Goal: Task Accomplishment & Management: Use online tool/utility

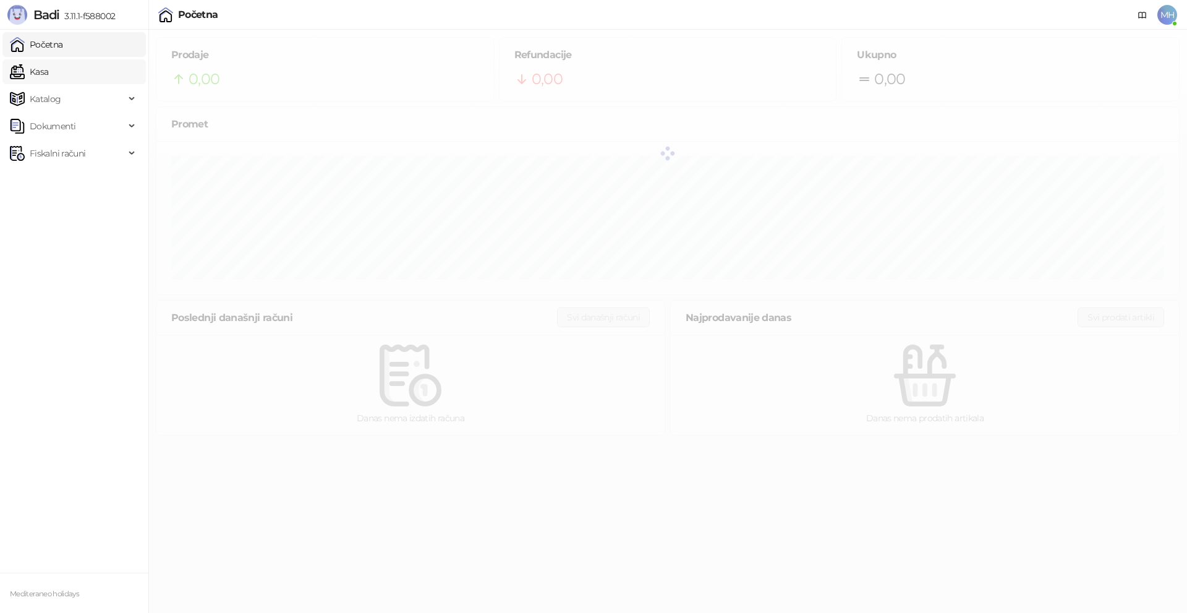
click at [48, 78] on link "Kasa" at bounding box center [29, 71] width 38 height 25
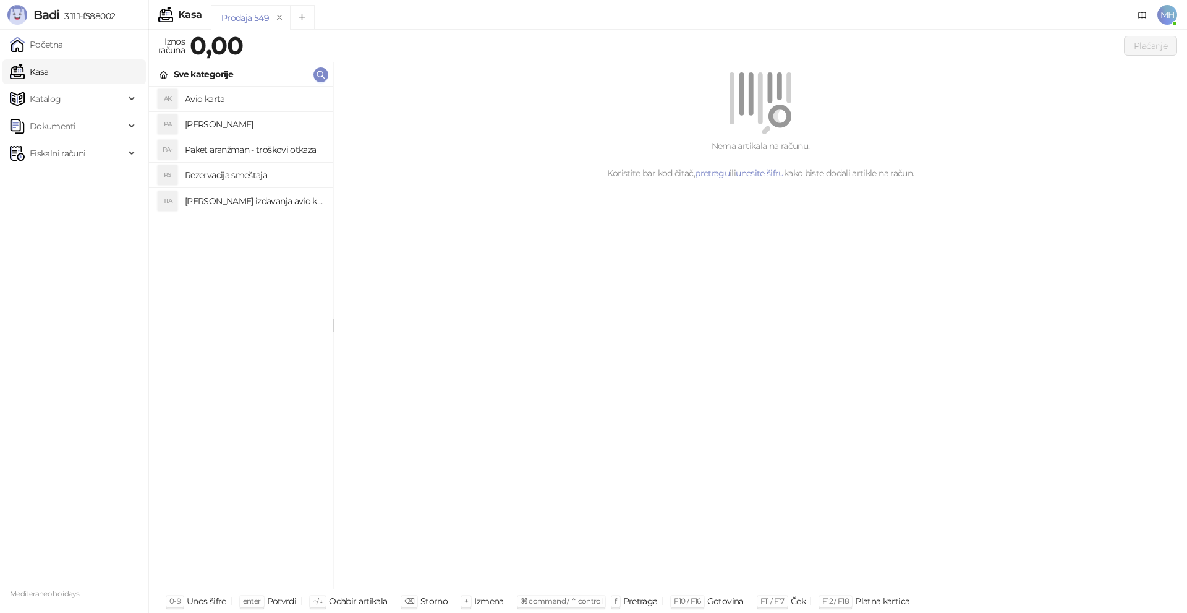
drag, startPoint x: 212, startPoint y: 121, endPoint x: 267, endPoint y: 116, distance: 55.2
click at [215, 121] on h4 "[PERSON_NAME]" at bounding box center [254, 124] width 138 height 20
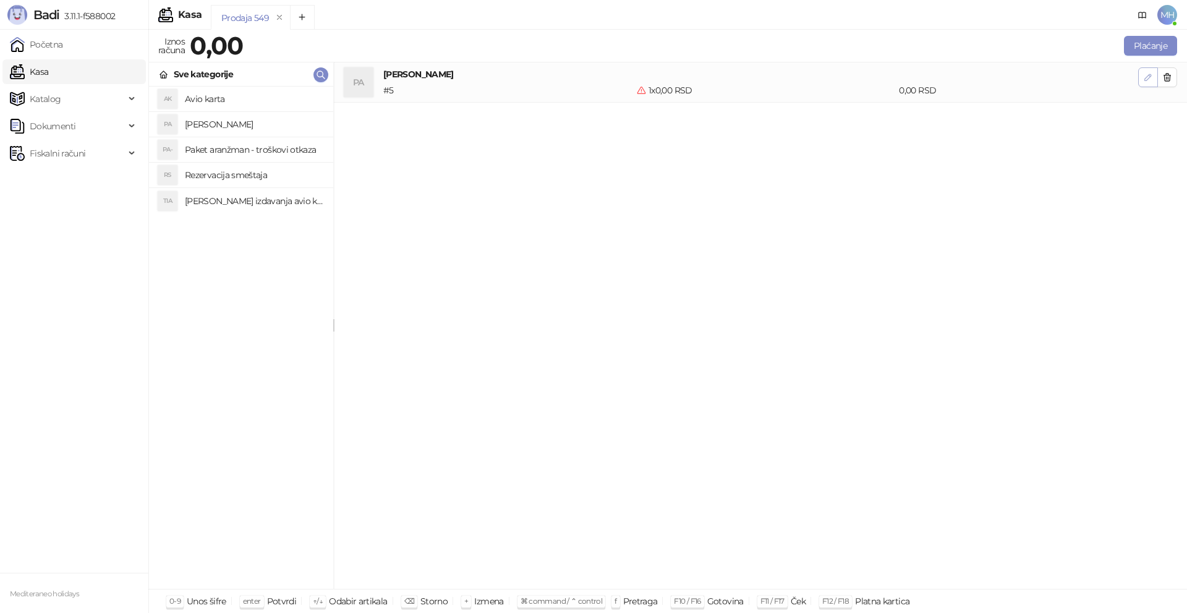
click at [1151, 80] on icon "button" at bounding box center [1148, 77] width 10 height 10
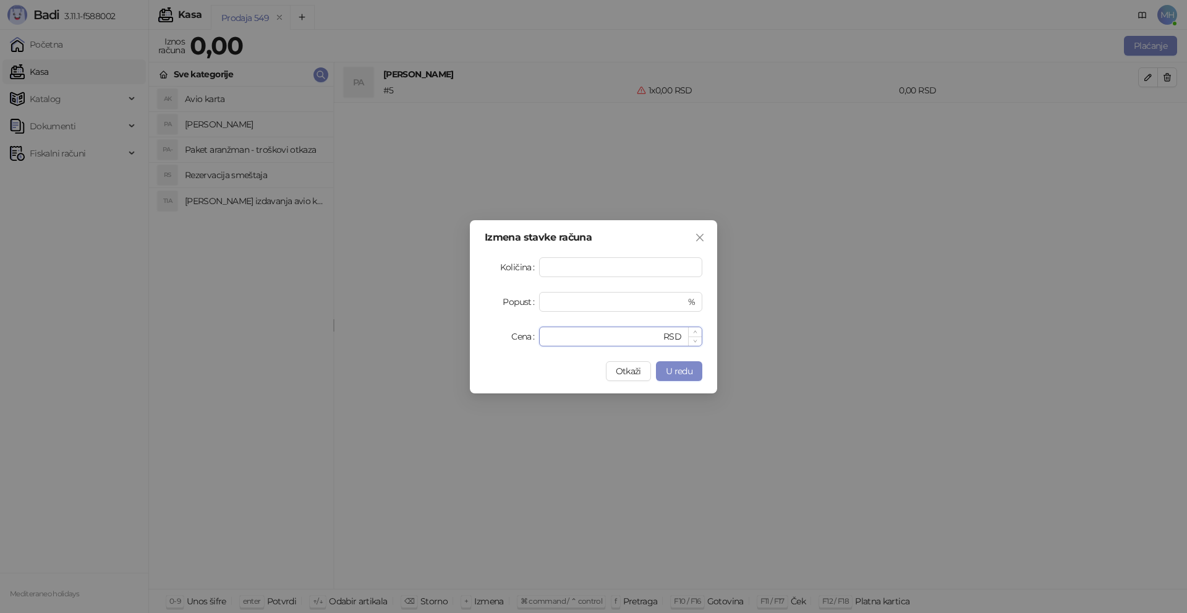
click at [602, 338] on input "*" at bounding box center [604, 336] width 114 height 19
drag, startPoint x: 602, startPoint y: 338, endPoint x: 630, endPoint y: 320, distance: 32.8
click at [606, 336] on input "*" at bounding box center [604, 336] width 114 height 19
type input "*****"
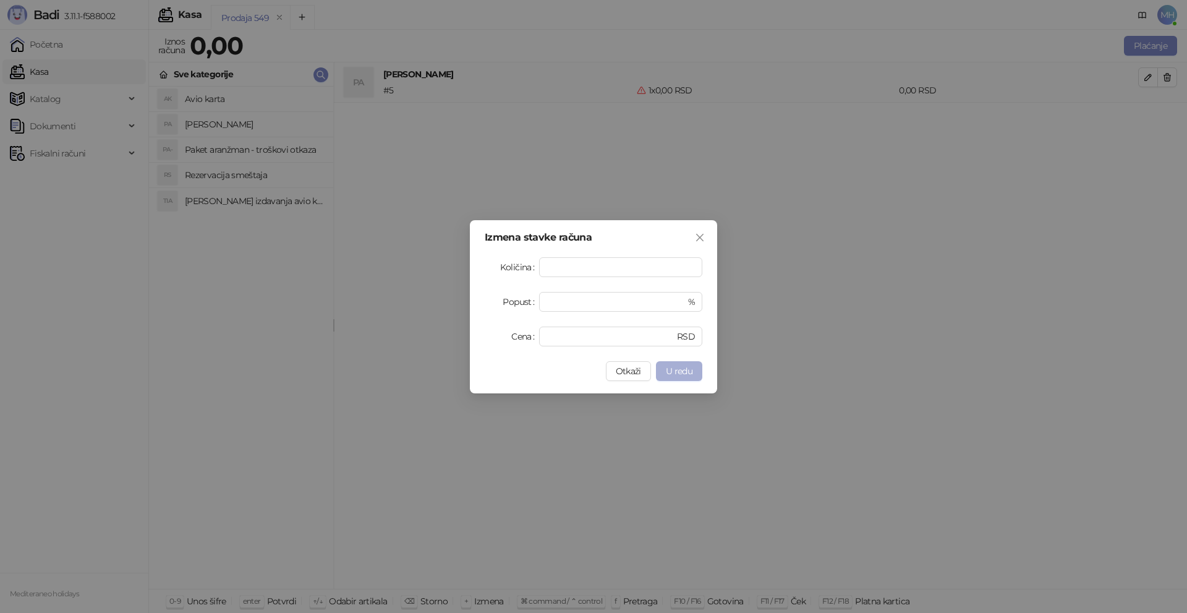
click at [688, 369] on span "U redu" at bounding box center [679, 370] width 27 height 11
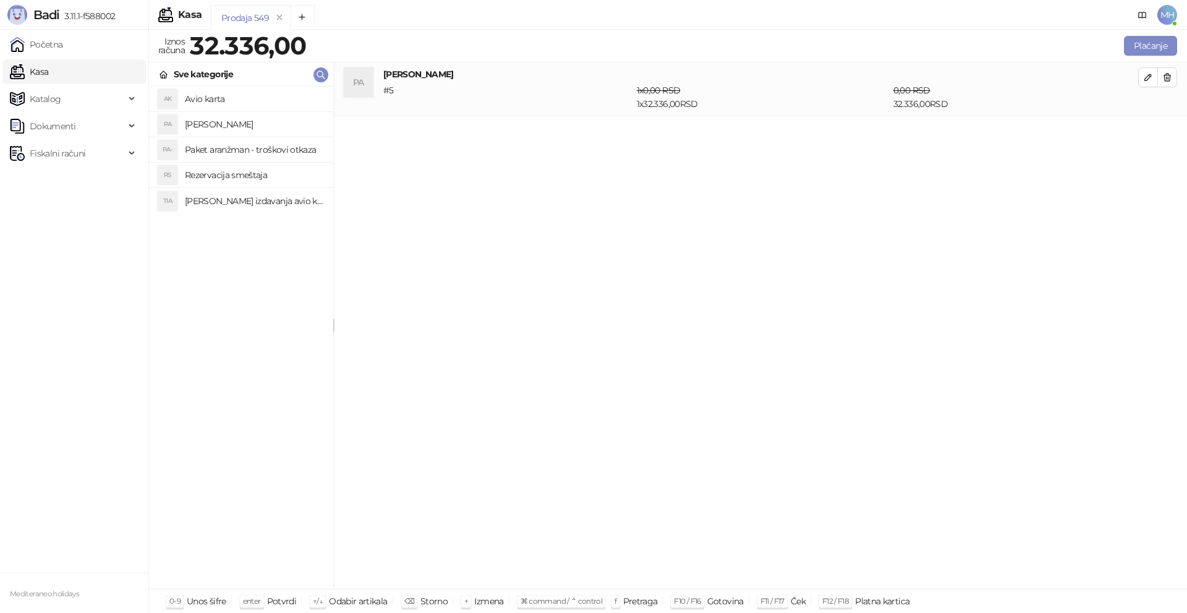
click at [1121, 48] on div "Plaćanje" at bounding box center [744, 46] width 866 height 20
click at [1136, 45] on button "Plaćanje" at bounding box center [1150, 46] width 53 height 20
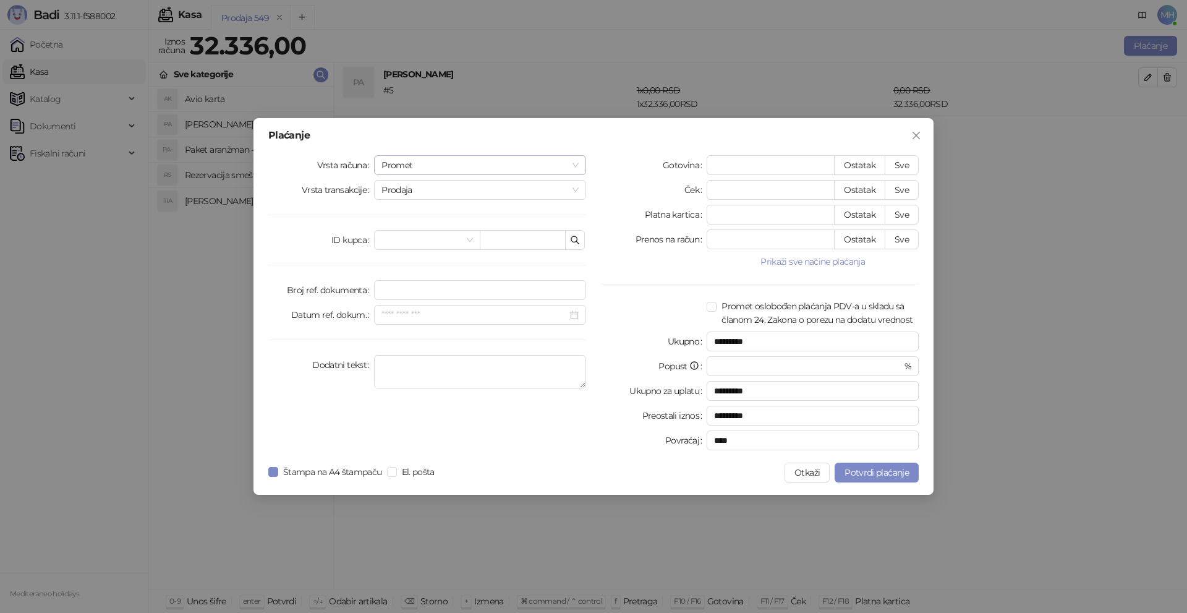
click at [477, 168] on span "Promet" at bounding box center [479, 165] width 197 height 19
click at [427, 247] on div "Avans" at bounding box center [480, 249] width 192 height 14
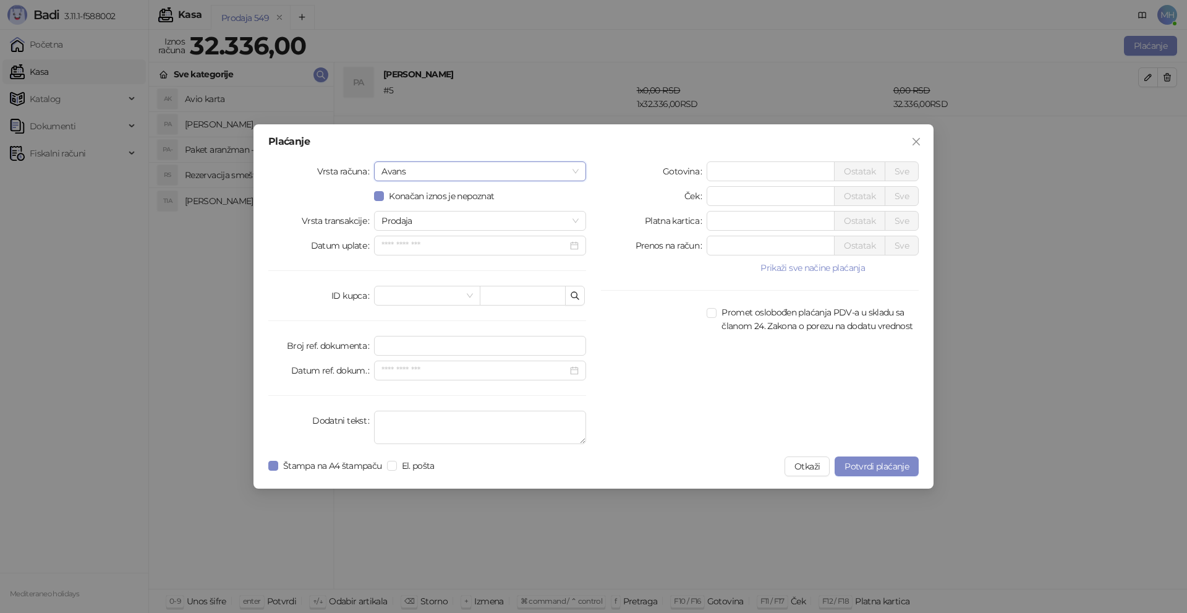
click at [409, 406] on div "Vrsta računa Avans Avans Konačan iznos je nepoznat Vrsta transakcije Prodaja Da…" at bounding box center [427, 305] width 333 height 288
click at [407, 427] on textarea "Dodatni tekst" at bounding box center [480, 427] width 212 height 33
type textarea "*********"
click at [762, 169] on input "*" at bounding box center [770, 171] width 127 height 19
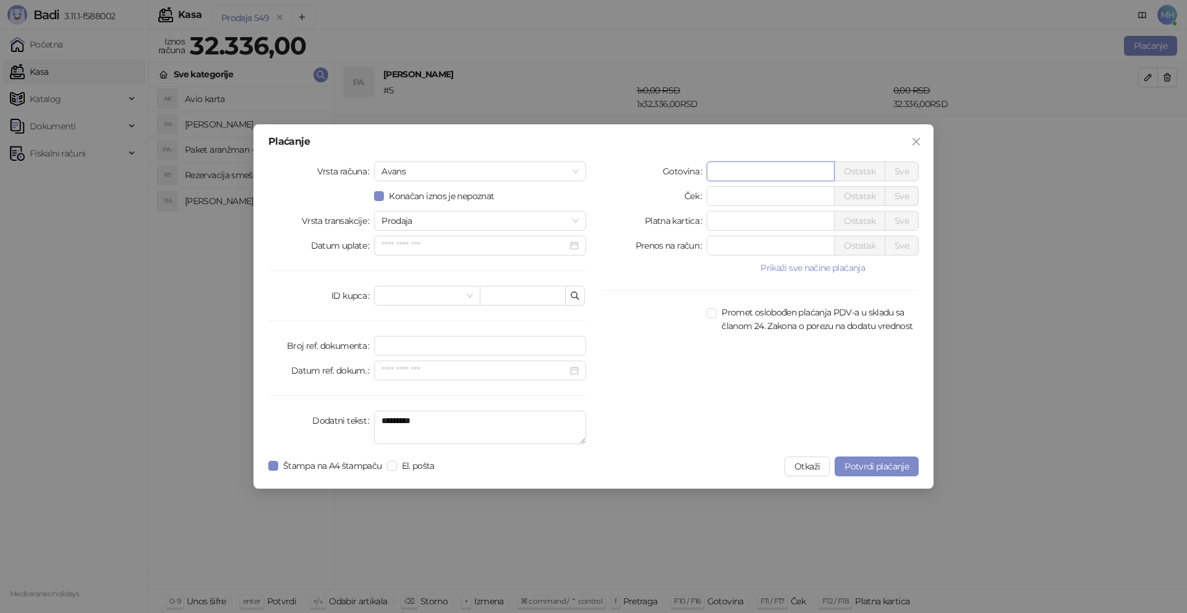
click at [762, 169] on input "*" at bounding box center [770, 171] width 127 height 19
click at [739, 194] on input "*" at bounding box center [770, 196] width 127 height 19
click at [738, 211] on div "*" at bounding box center [771, 221] width 128 height 20
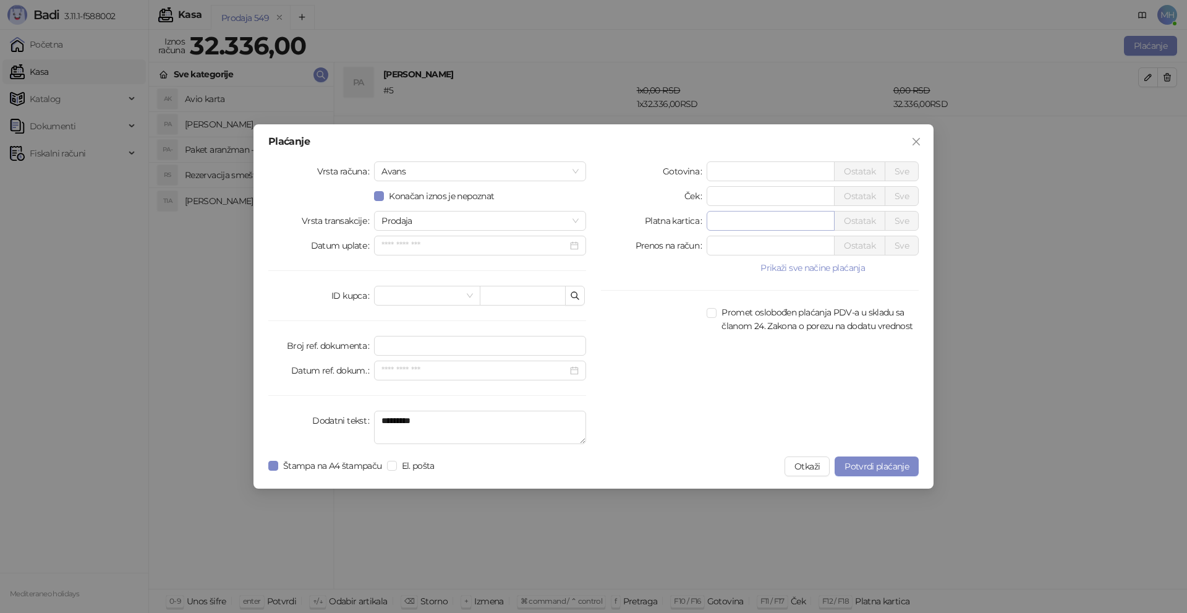
click at [738, 211] on div "*" at bounding box center [771, 221] width 128 height 20
click at [739, 213] on input "*" at bounding box center [770, 220] width 127 height 19
click at [740, 213] on input "*" at bounding box center [770, 220] width 127 height 19
type input "*****"
click at [880, 459] on button "Potvrdi plaćanje" at bounding box center [877, 466] width 84 height 20
